Goal: Check status: Check status

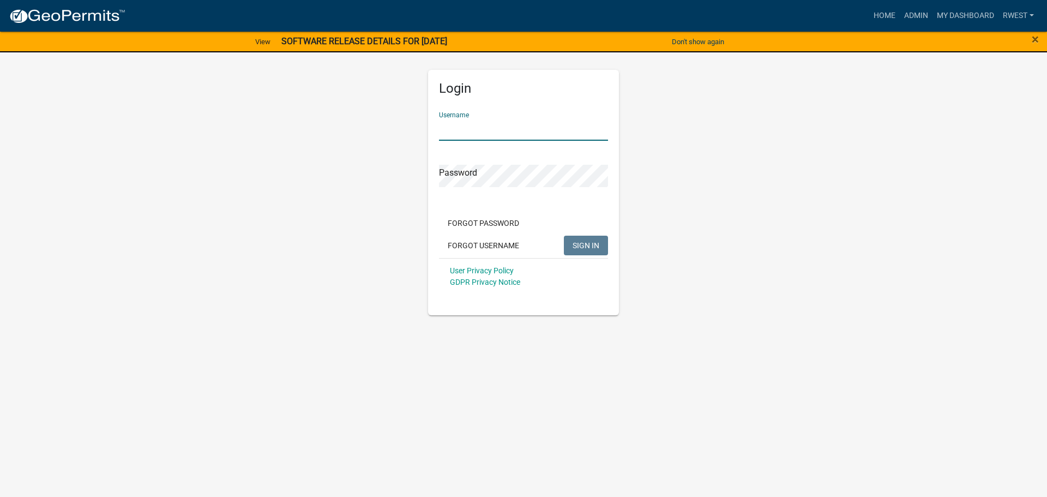
drag, startPoint x: 478, startPoint y: 128, endPoint x: 479, endPoint y: 154, distance: 26.8
click at [478, 128] on input "Username" at bounding box center [523, 129] width 169 height 22
type input "rwest"
click at [564, 236] on button "SIGN IN" at bounding box center [586, 246] width 44 height 20
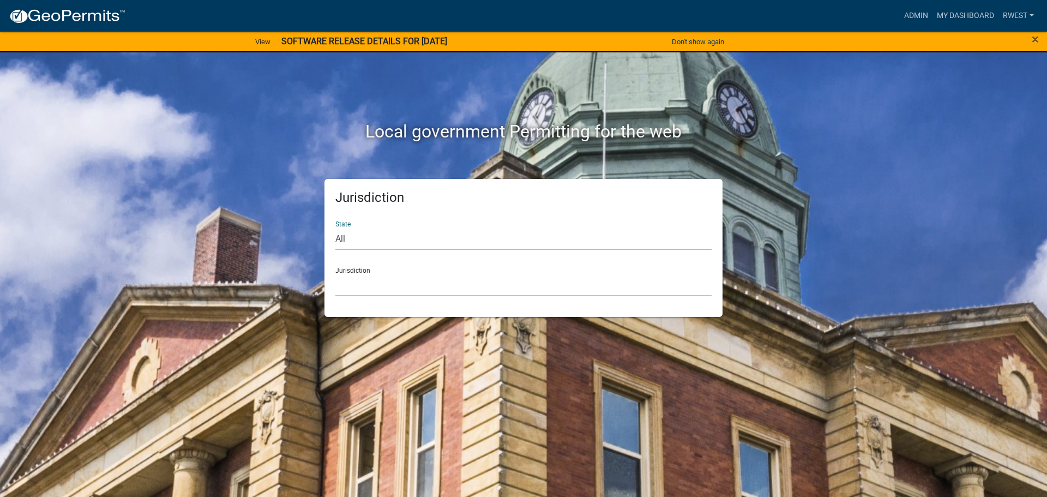
click at [417, 239] on select "All [US_STATE] [US_STATE] [US_STATE] [US_STATE] [US_STATE] [US_STATE] [US_STATE…" at bounding box center [523, 238] width 376 height 22
select select "[US_STATE]"
click at [335, 227] on select "All [US_STATE] [US_STATE] [US_STATE] [US_STATE] [US_STATE] [US_STATE] [US_STATE…" at bounding box center [523, 238] width 376 height 22
drag, startPoint x: 380, startPoint y: 286, endPoint x: 380, endPoint y: 292, distance: 6.0
click at [380, 286] on select "[GEOGRAPHIC_DATA], [US_STATE][PERSON_NAME][GEOGRAPHIC_DATA], [US_STATE][PERSON_…" at bounding box center [523, 285] width 376 height 22
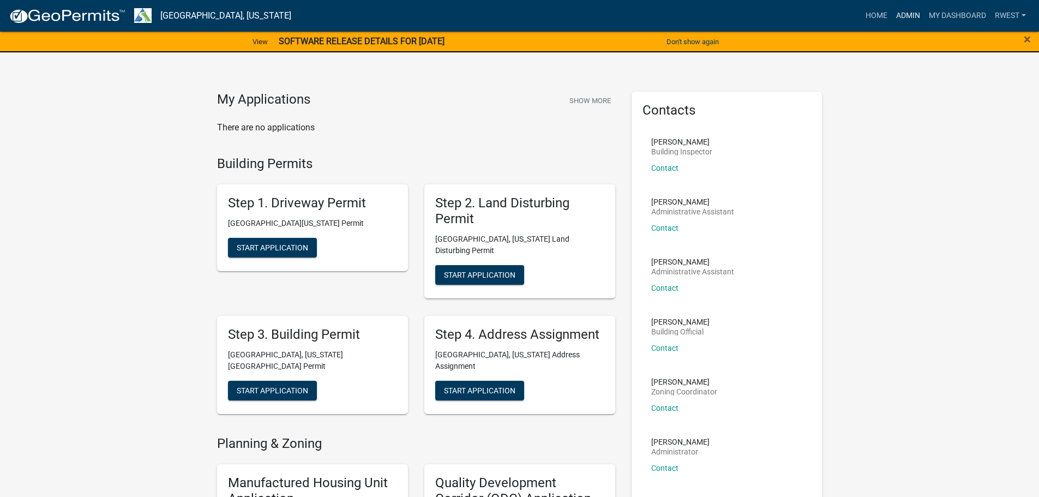
click at [899, 14] on link "Admin" at bounding box center [908, 15] width 33 height 21
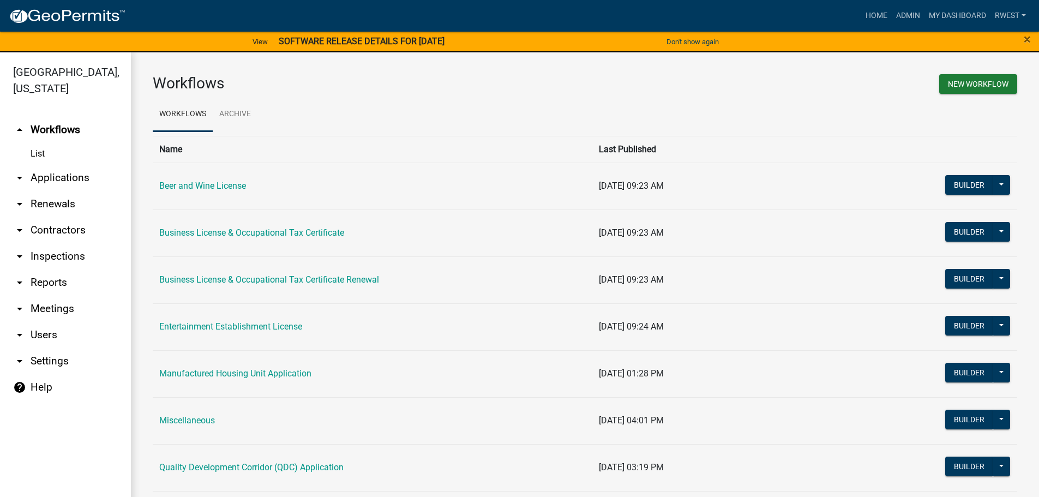
click at [64, 165] on link "arrow_drop_down Applications" at bounding box center [65, 178] width 131 height 26
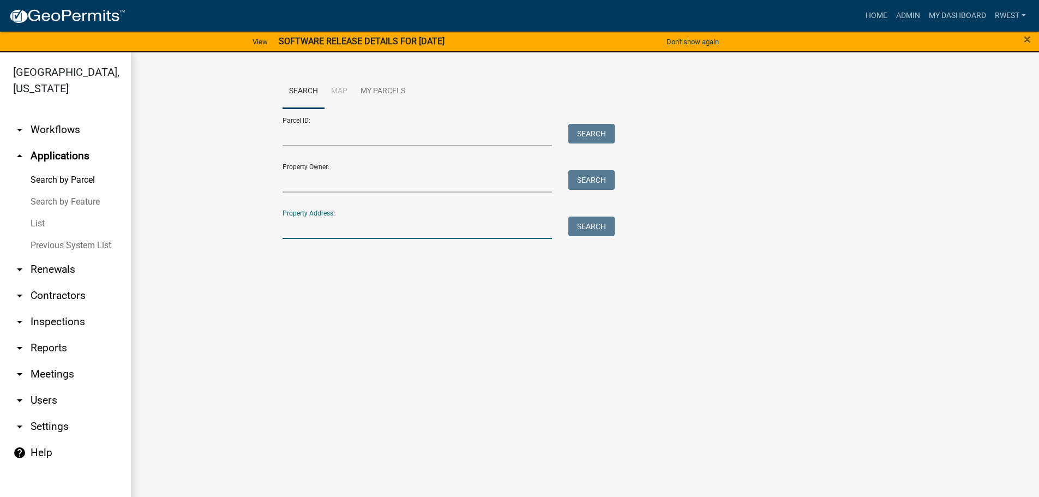
click at [373, 218] on input "Property Address:" at bounding box center [418, 228] width 270 height 22
type input "[STREET_ADDRESS]"
click at [603, 233] on button "Search" at bounding box center [591, 227] width 46 height 20
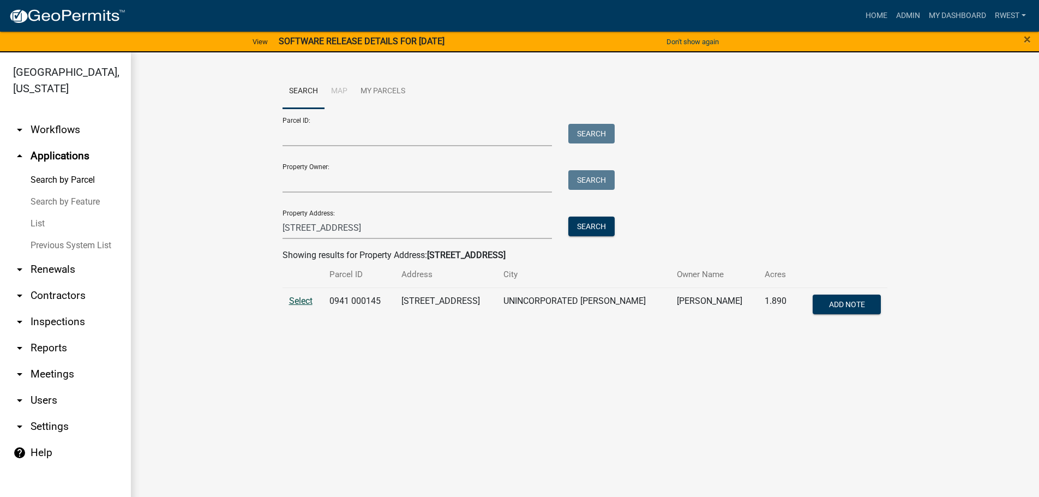
click at [307, 304] on span "Select" at bounding box center [300, 301] width 23 height 10
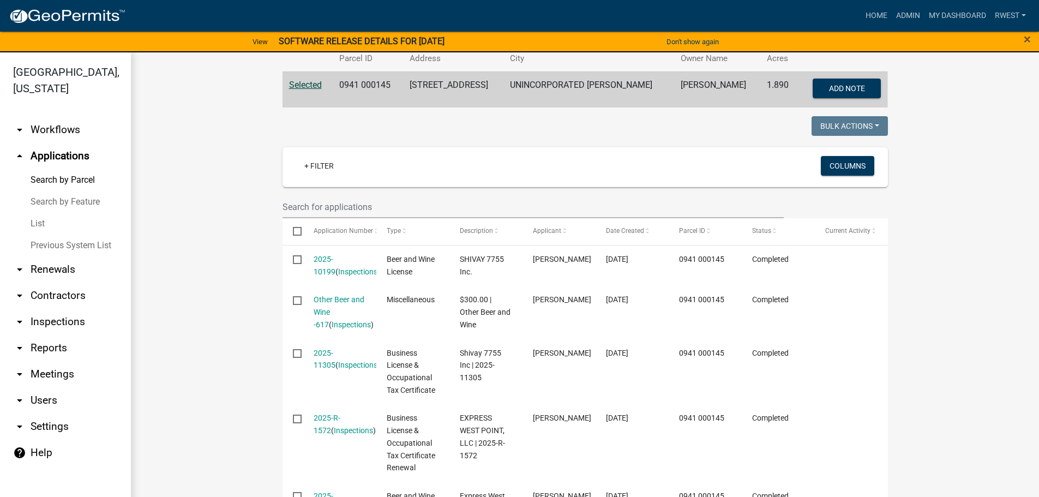
scroll to position [218, 0]
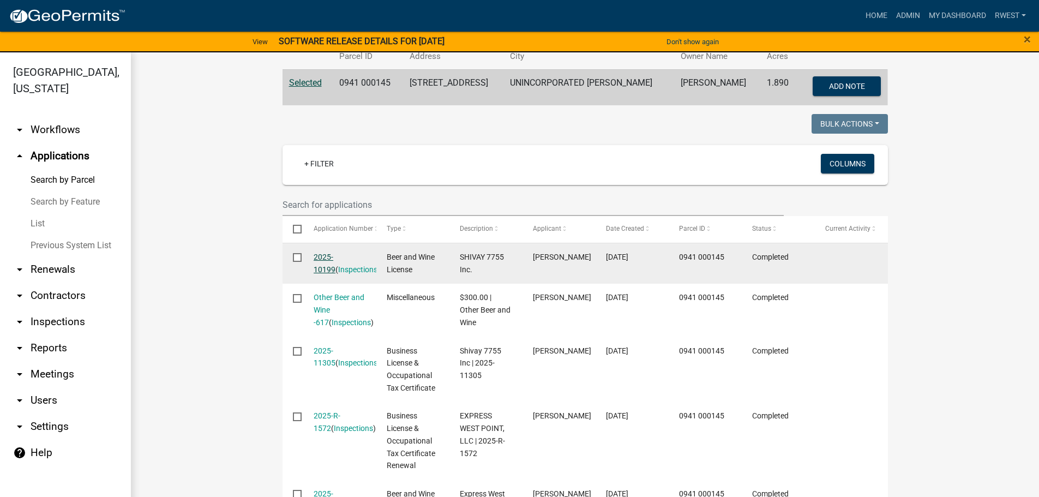
click at [335, 256] on link "2025-10199" at bounding box center [325, 263] width 22 height 21
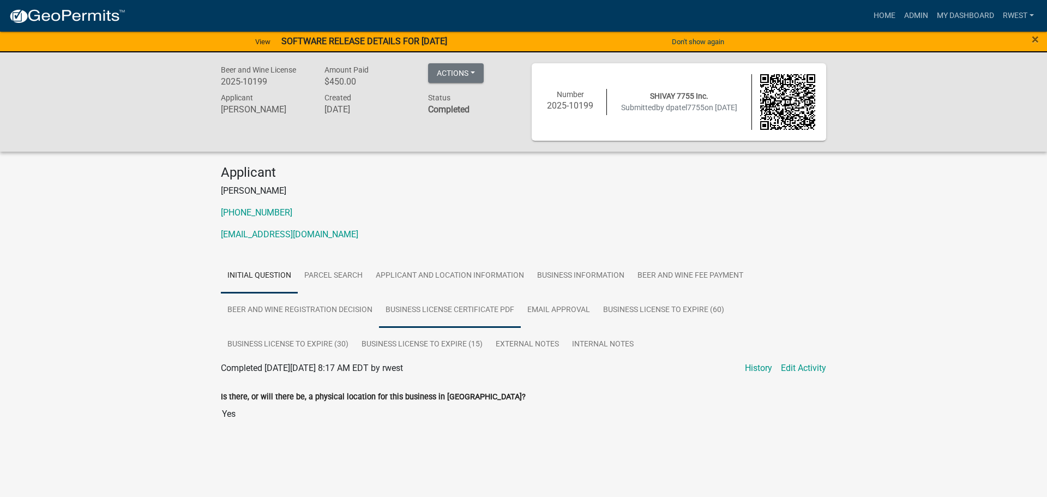
click at [462, 309] on link "Business License Certificate PDF" at bounding box center [450, 310] width 142 height 35
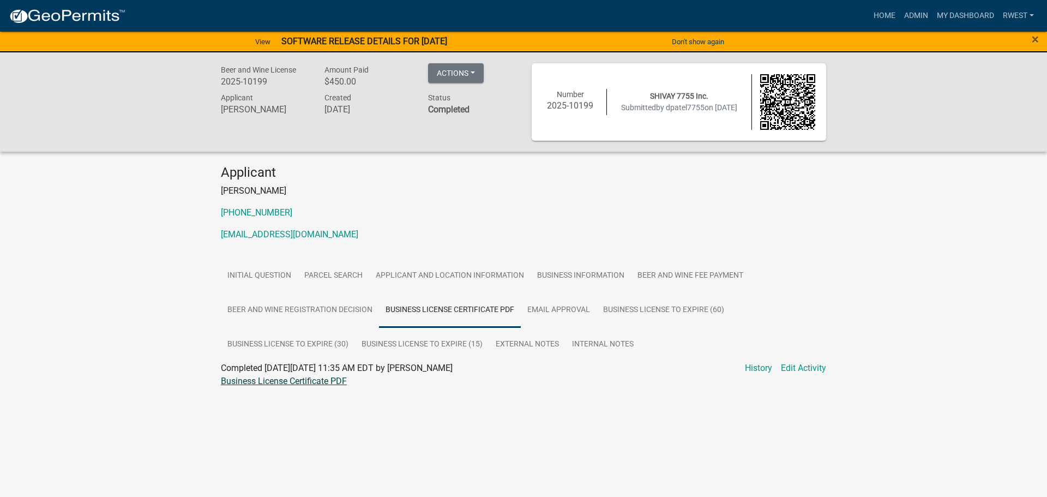
click at [283, 382] on link "Business License Certificate PDF" at bounding box center [284, 381] width 126 height 10
drag, startPoint x: 733, startPoint y: 278, endPoint x: 719, endPoint y: 284, distance: 14.4
click at [733, 278] on link "Beer and Wine Fee Payment" at bounding box center [690, 276] width 119 height 35
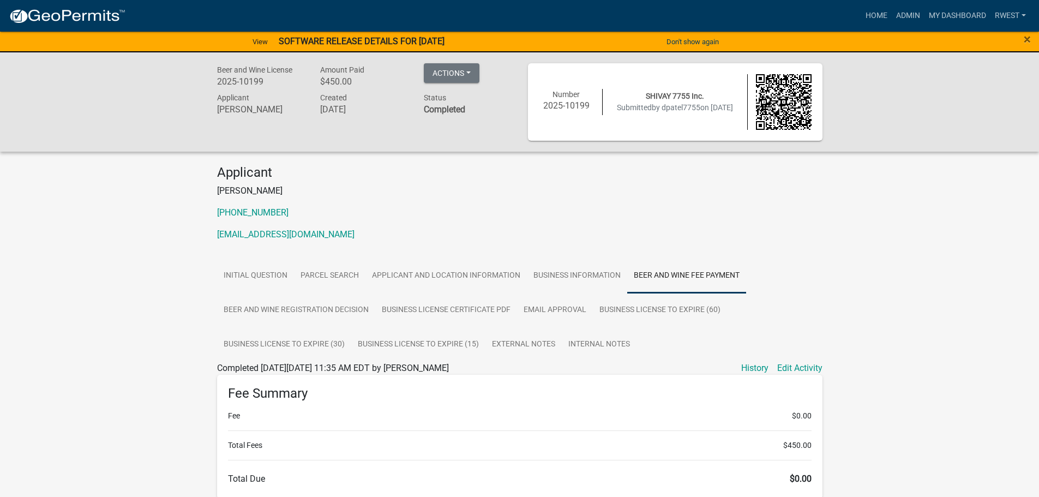
scroll to position [201, 0]
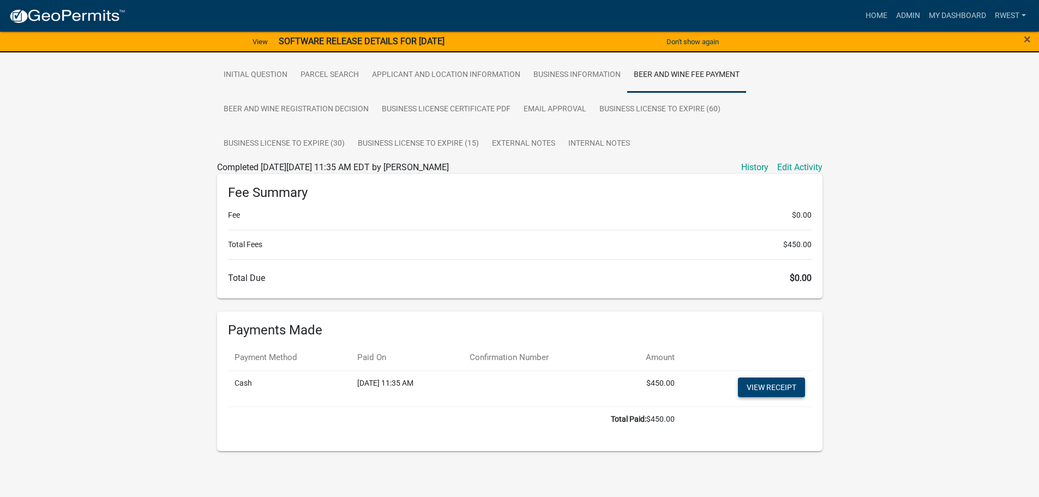
click at [779, 393] on link "View receipt" at bounding box center [771, 387] width 67 height 20
click at [919, 15] on link "Admin" at bounding box center [908, 15] width 33 height 21
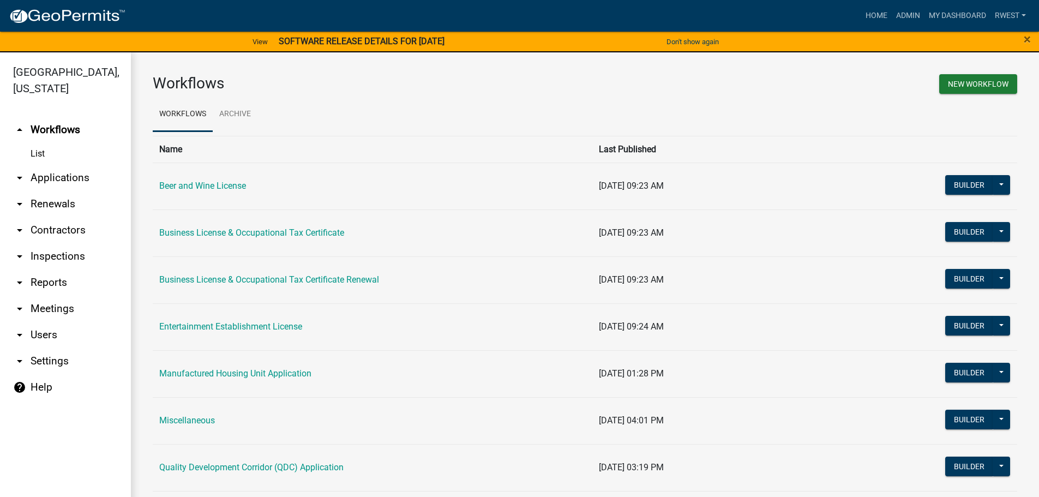
click at [62, 165] on link "arrow_drop_down Applications" at bounding box center [65, 178] width 131 height 26
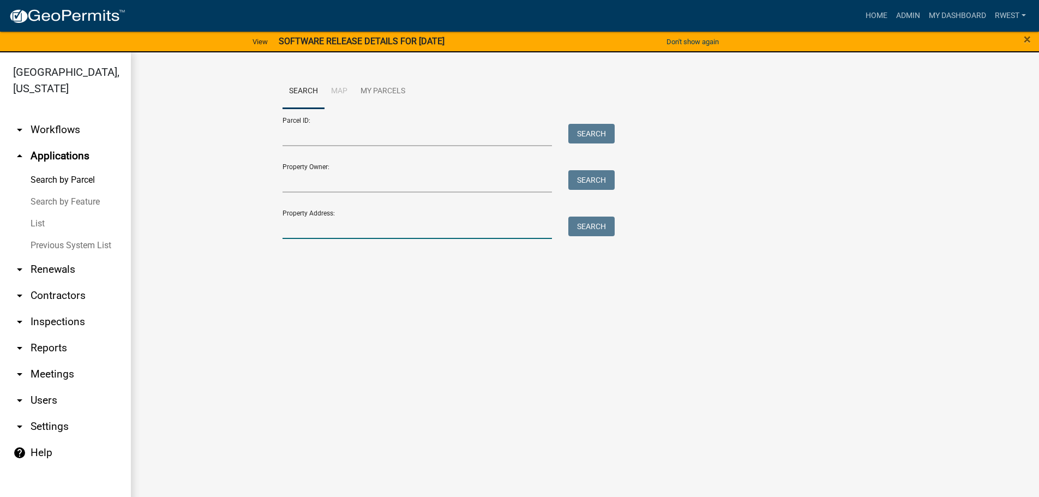
click at [299, 226] on input "Property Address:" at bounding box center [418, 228] width 270 height 22
drag, startPoint x: 297, startPoint y: 228, endPoint x: 292, endPoint y: 227, distance: 5.5
click at [297, 227] on input "714 corinth" at bounding box center [418, 228] width 270 height 22
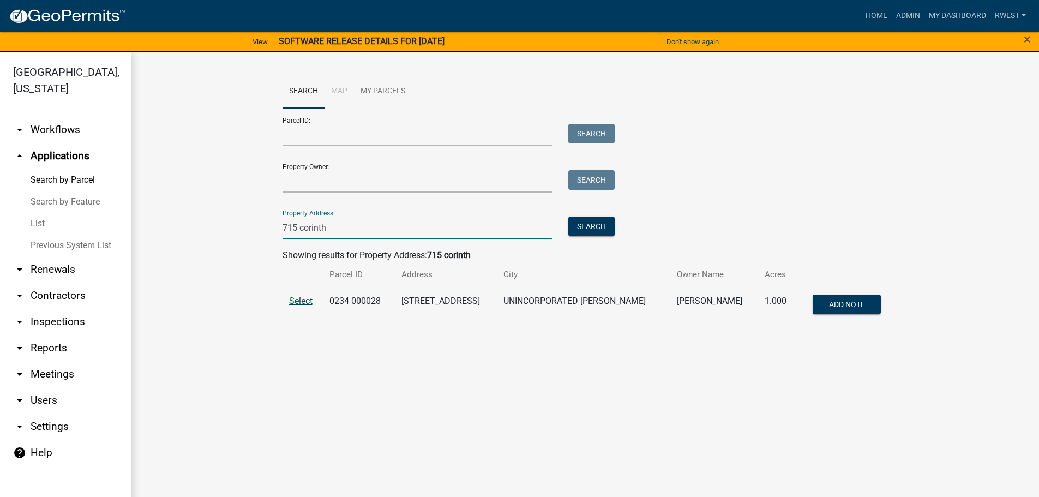
type input "715 corinth"
click at [301, 302] on span "Select" at bounding box center [300, 301] width 23 height 10
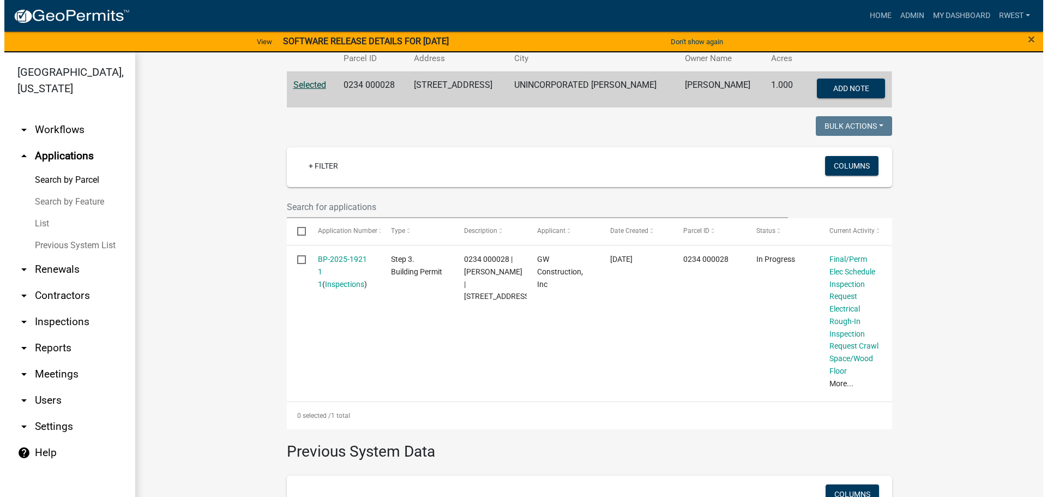
scroll to position [218, 0]
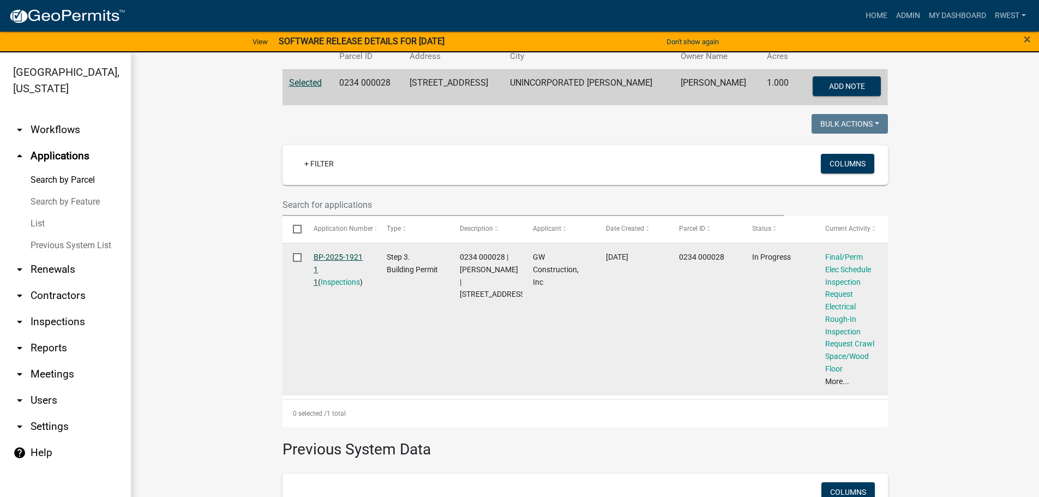
click at [332, 255] on link "BP-2025-1921 1 1" at bounding box center [338, 270] width 49 height 34
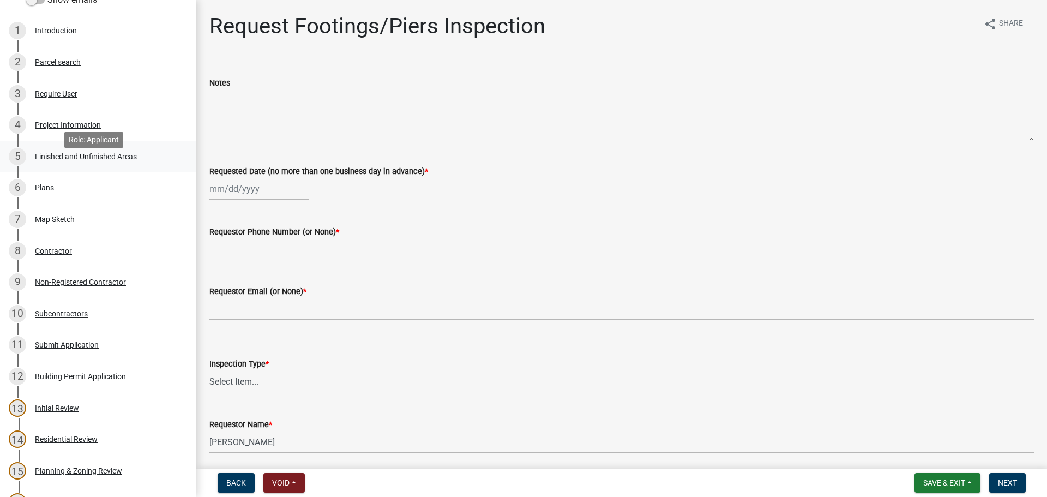
scroll to position [164, 0]
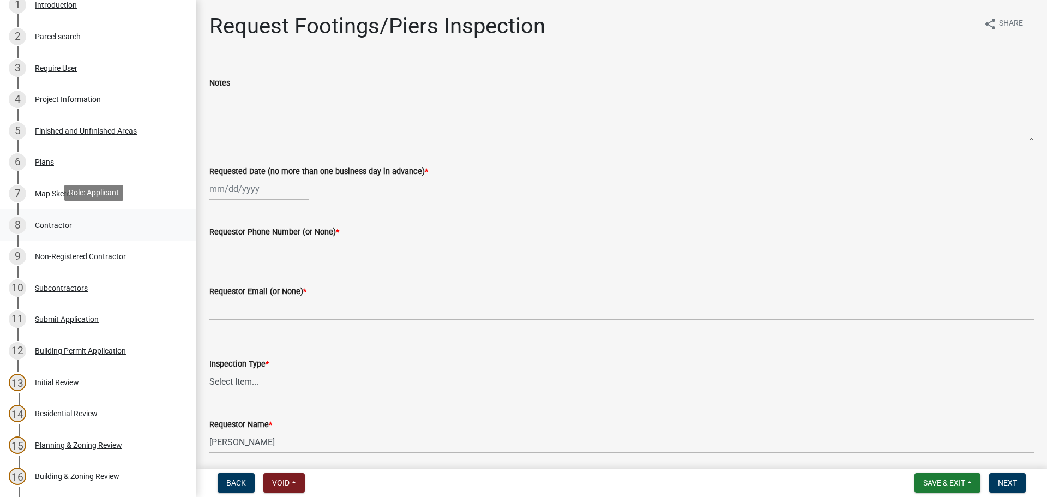
click at [50, 221] on div "Contractor" at bounding box center [53, 225] width 37 height 8
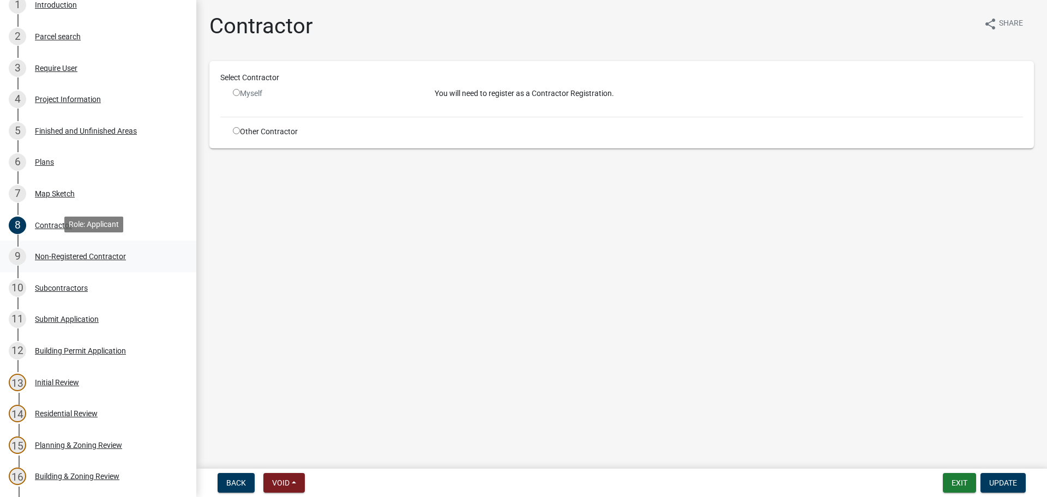
click at [19, 254] on div "9" at bounding box center [17, 256] width 17 height 17
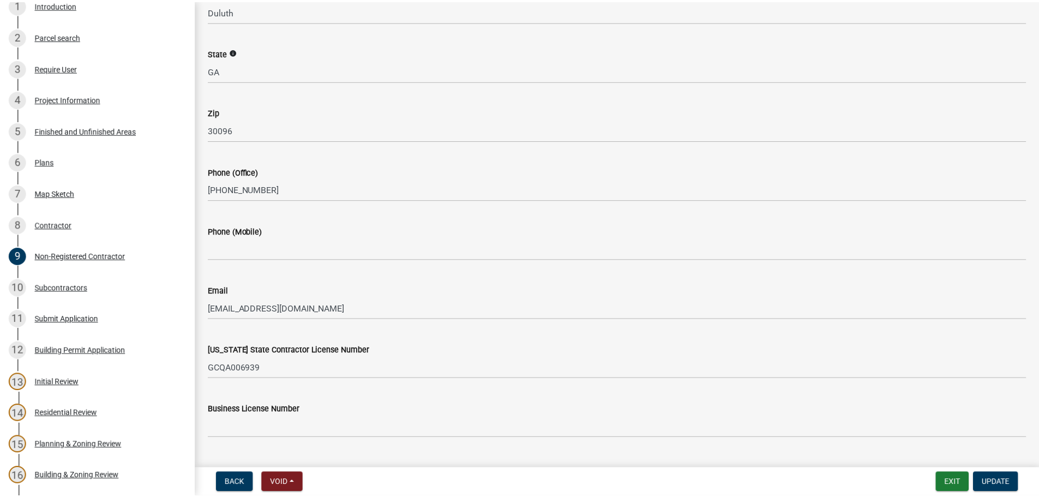
scroll to position [313, 0]
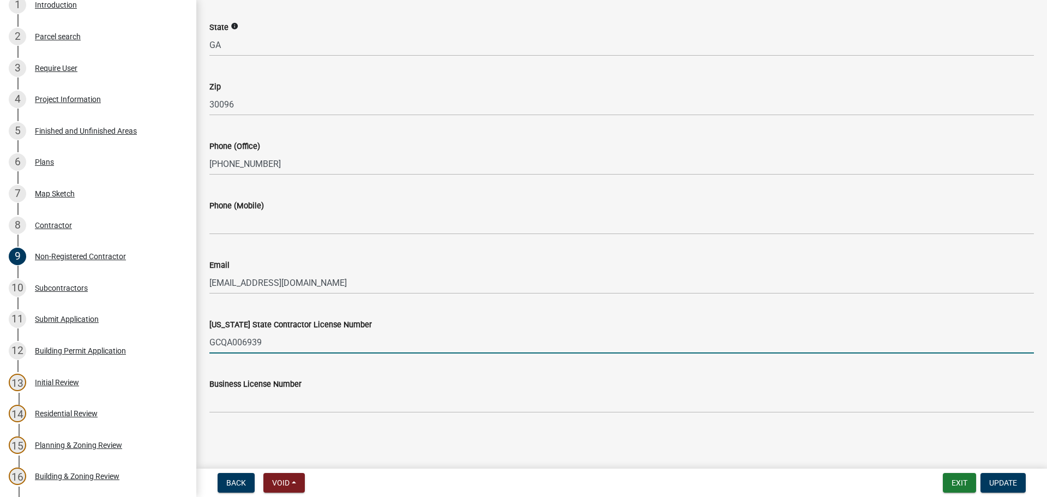
drag, startPoint x: 271, startPoint y: 345, endPoint x: 196, endPoint y: 333, distance: 75.7
click at [196, 333] on div "Step 3. Building Permit BP-2025-1921 Edit View Summary Notes Show emails 1 Intr…" at bounding box center [523, 248] width 1047 height 497
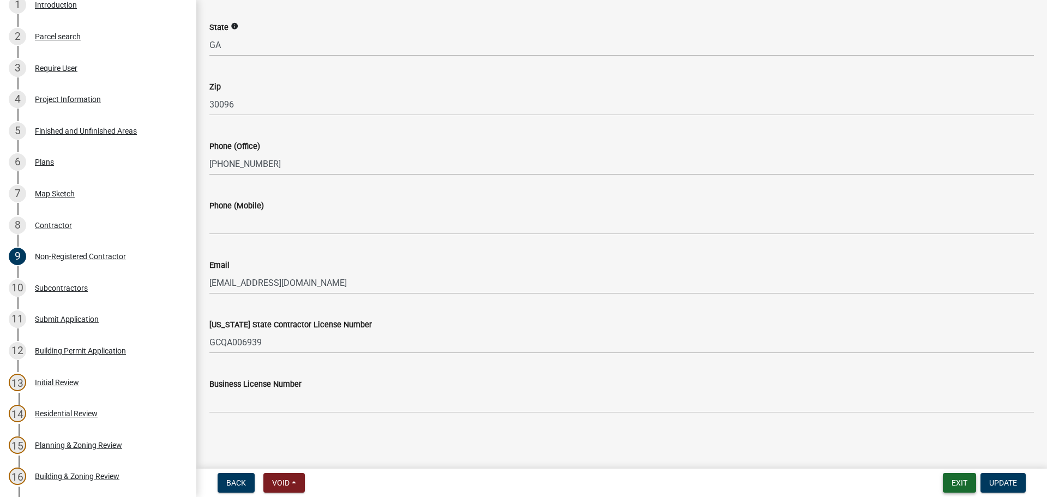
click at [965, 482] on button "Exit" at bounding box center [959, 483] width 33 height 20
